Goal: Task Accomplishment & Management: Use online tool/utility

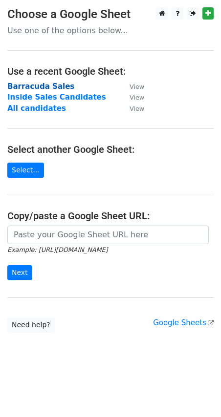
click at [39, 86] on strong "Barracuda Sales" at bounding box center [40, 86] width 67 height 9
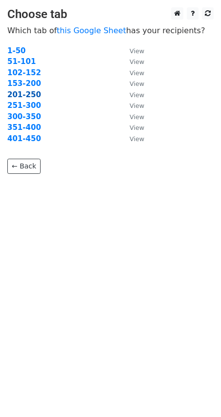
click at [21, 93] on strong "201-250" at bounding box center [24, 94] width 34 height 9
